Goal: Navigation & Orientation: Find specific page/section

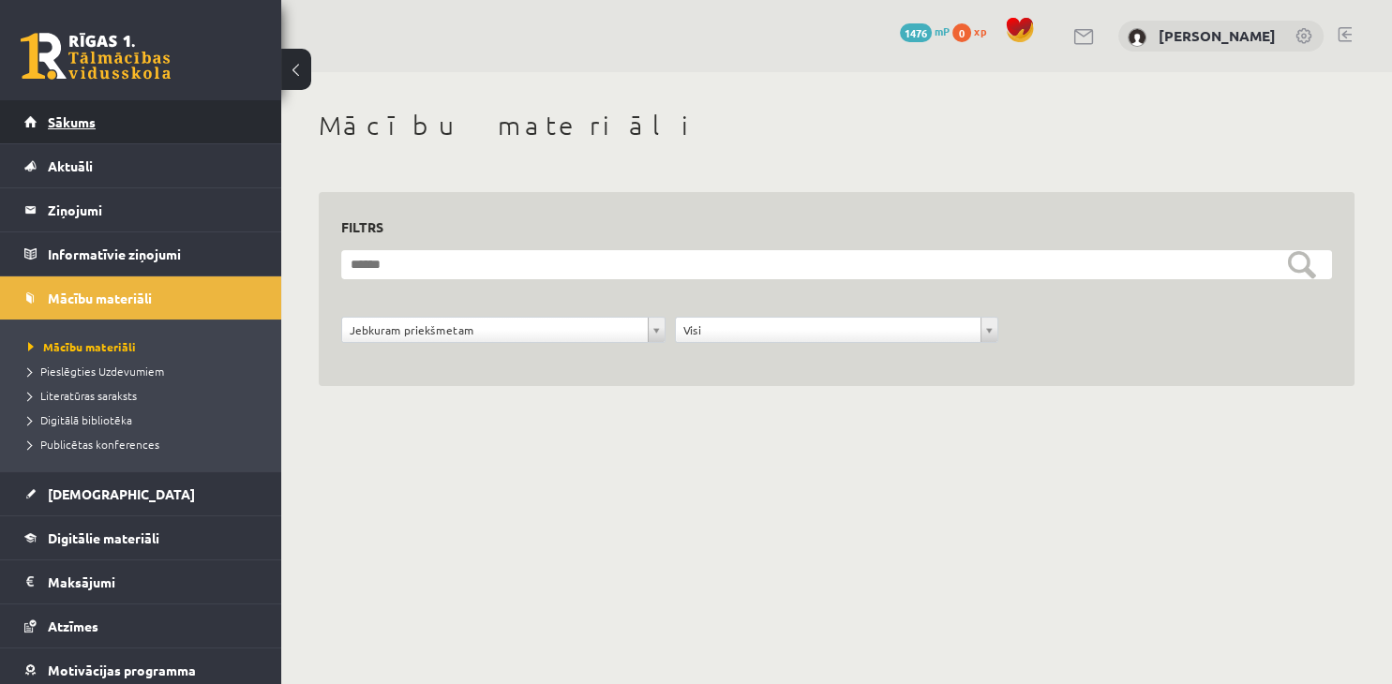
click at [155, 114] on link "Sākums" at bounding box center [140, 121] width 233 height 43
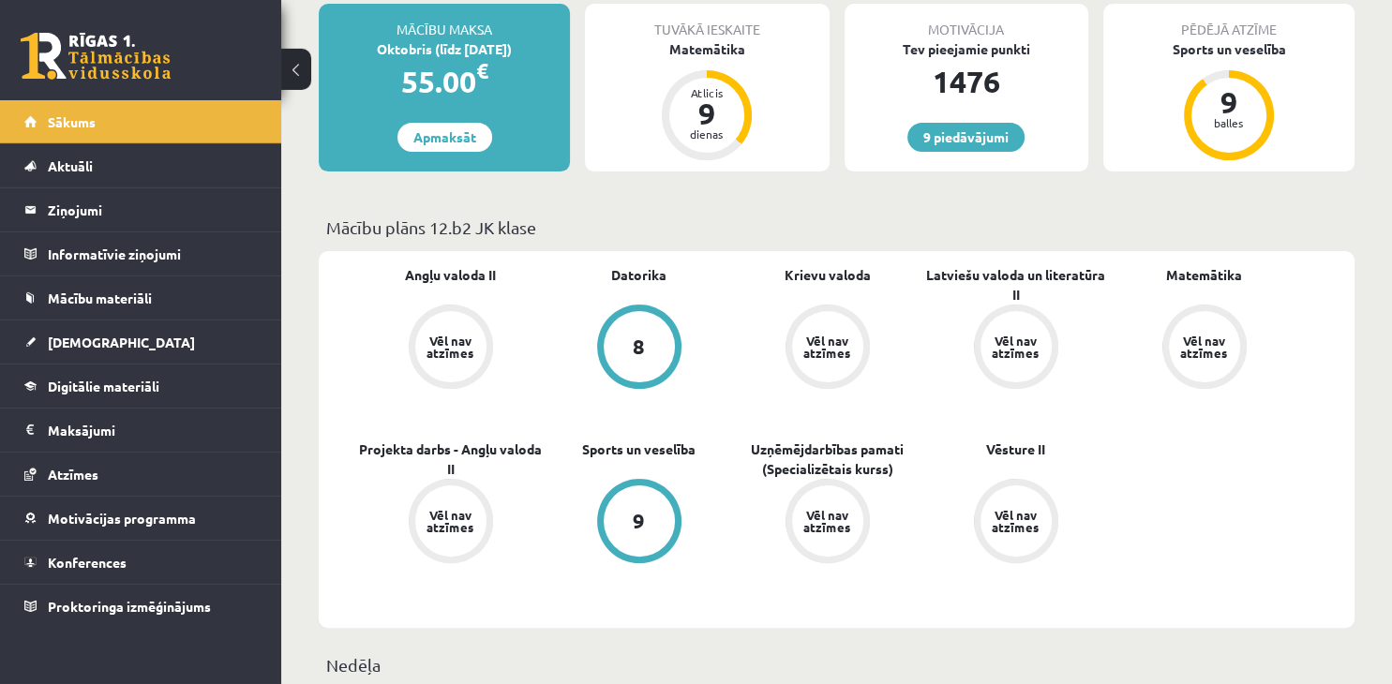
scroll to position [396, 0]
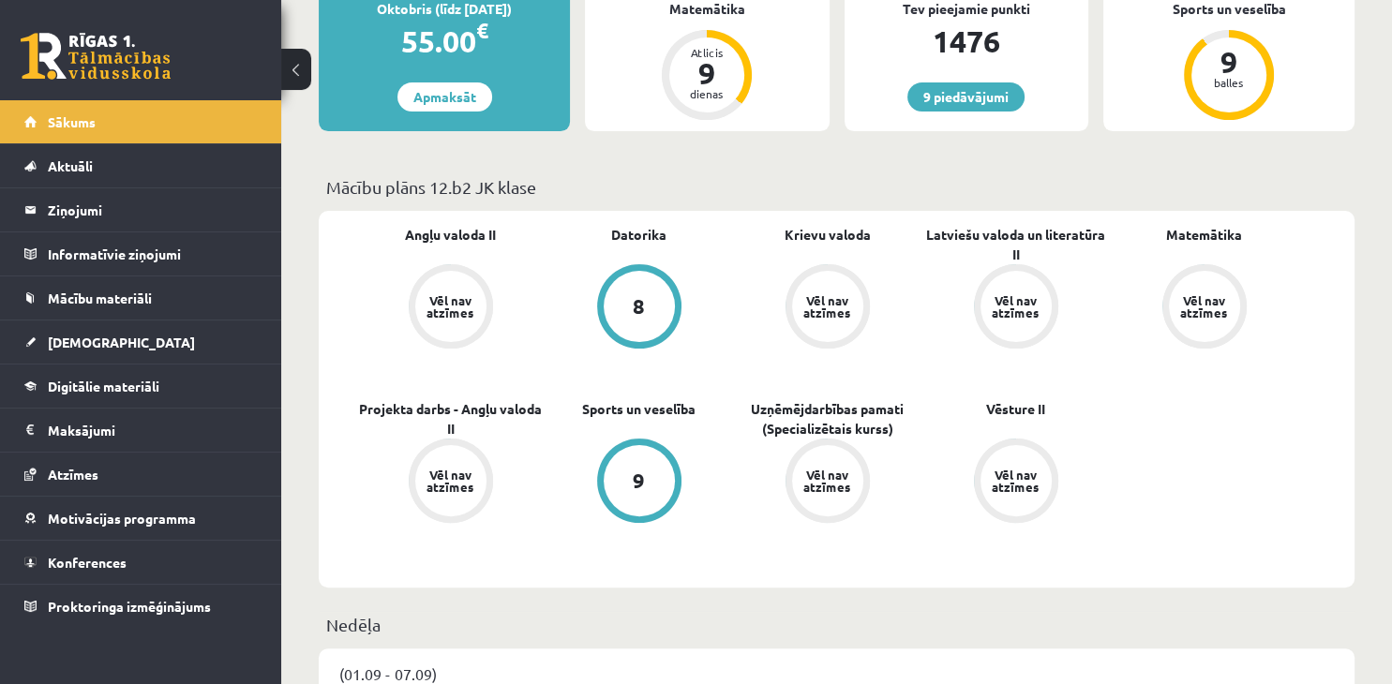
click at [657, 307] on div "8" at bounding box center [639, 306] width 71 height 71
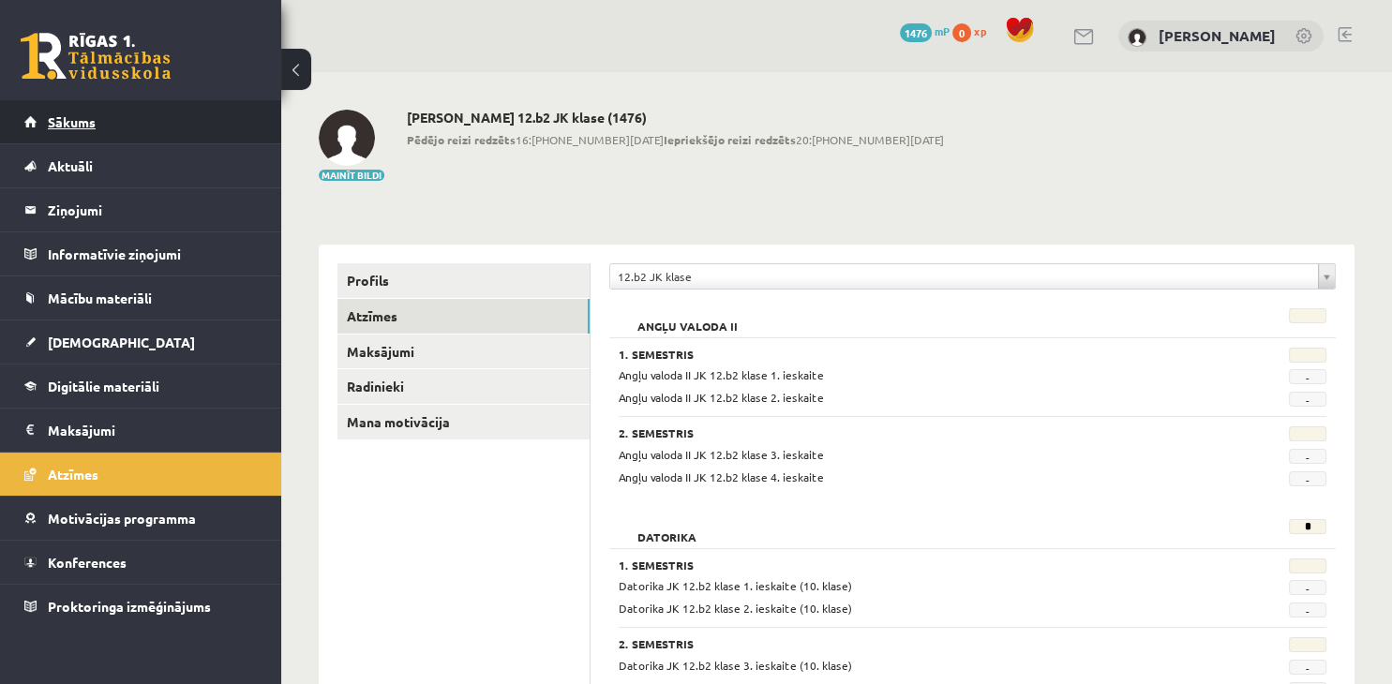
click at [67, 124] on span "Sākums" at bounding box center [72, 121] width 48 height 17
